Goal: Check status: Check status

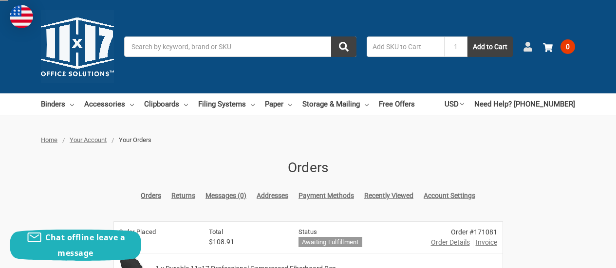
click at [531, 46] on icon at bounding box center [528, 47] width 10 height 10
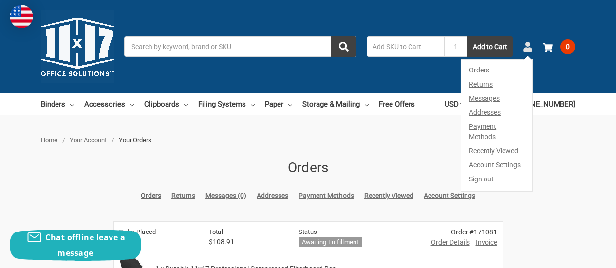
click at [531, 47] on icon at bounding box center [528, 47] width 10 height 10
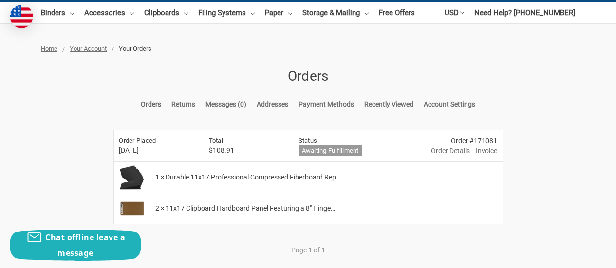
scroll to position [146, 0]
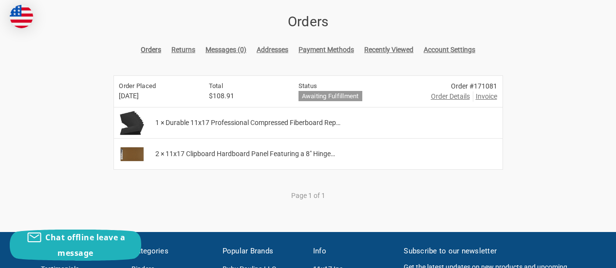
click at [482, 95] on span "Invoice" at bounding box center [486, 97] width 21 height 10
